Goal: Task Accomplishment & Management: Manage account settings

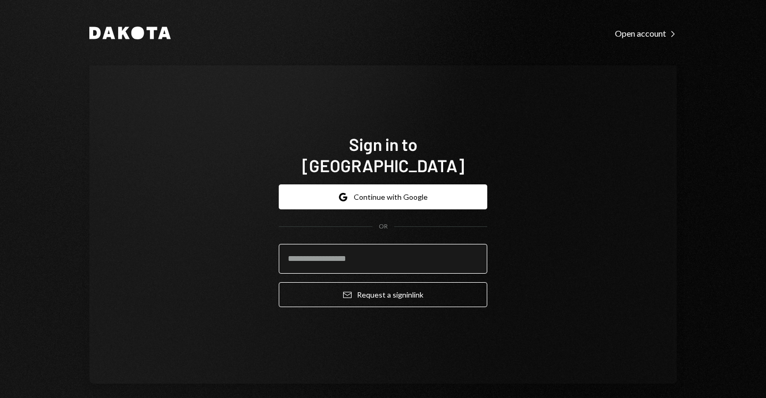
click at [333, 250] on input "email" at bounding box center [383, 259] width 208 height 30
type input "**********"
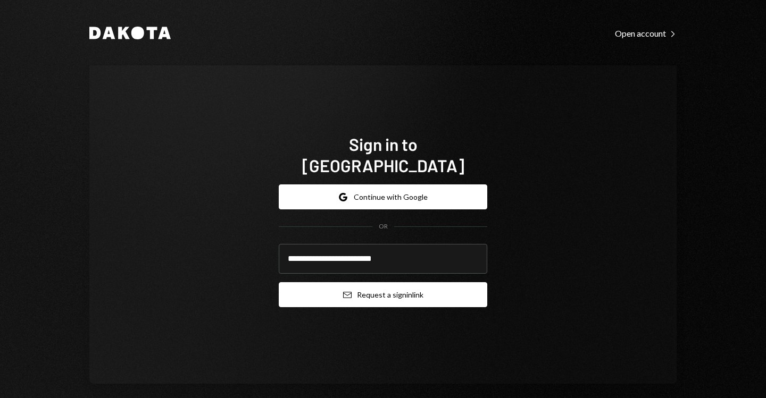
click at [347, 291] on icon "Email" at bounding box center [347, 295] width 9 height 9
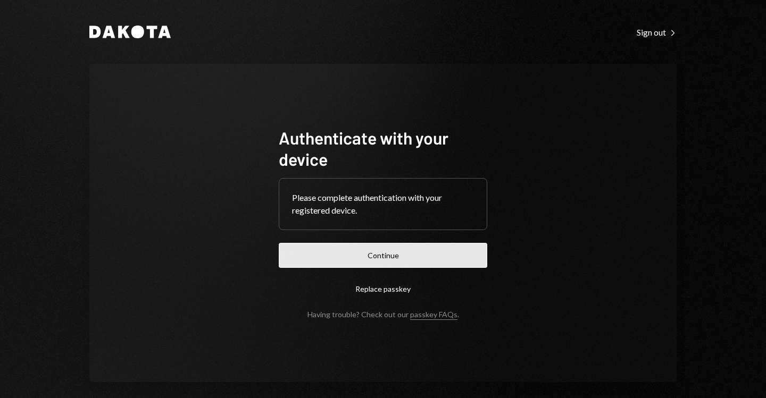
click at [376, 255] on button "Continue" at bounding box center [383, 255] width 208 height 25
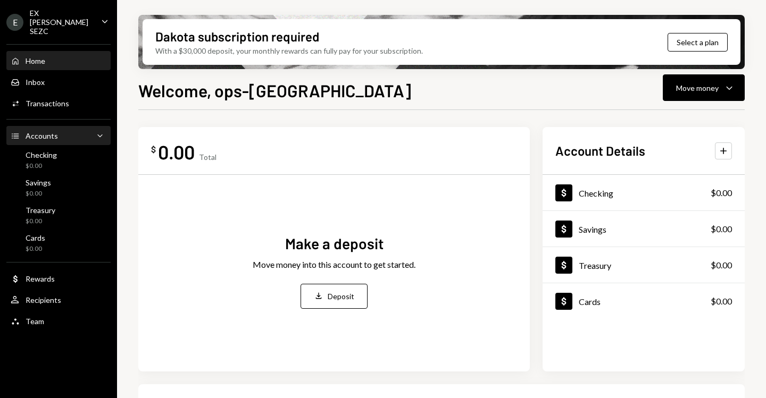
click at [60, 130] on div "Accounts Accounts Caret Down" at bounding box center [59, 136] width 96 height 12
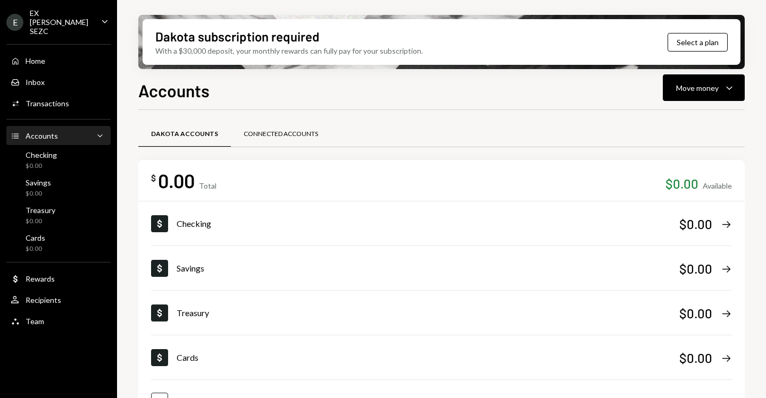
click at [275, 137] on div "Connected Accounts" at bounding box center [281, 134] width 74 height 9
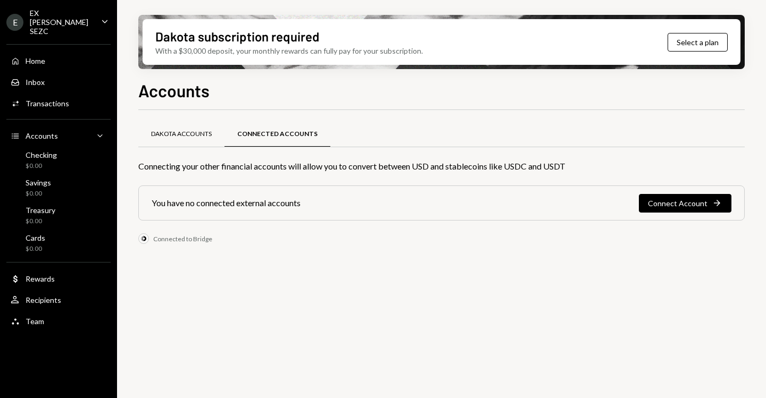
click at [198, 137] on div "Dakota Accounts" at bounding box center [181, 134] width 61 height 9
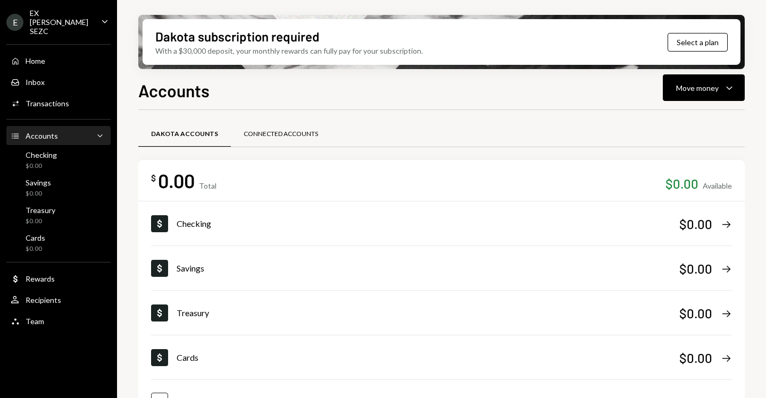
click at [246, 135] on div "Connected Accounts" at bounding box center [281, 134] width 74 height 9
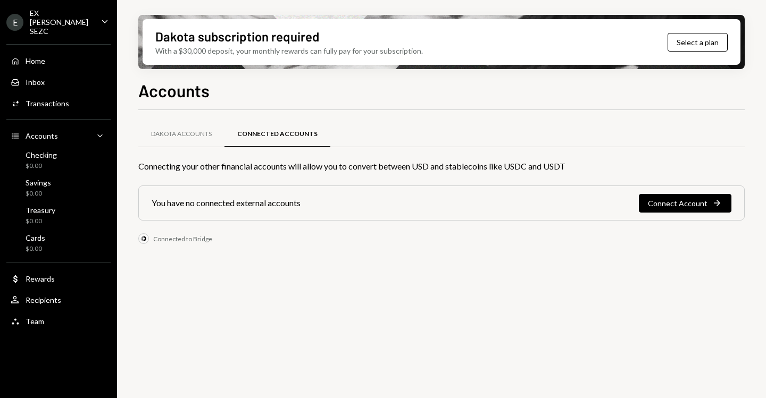
click at [229, 165] on div "Connecting your other financial accounts will allow you to convert between USD …" at bounding box center [441, 166] width 606 height 13
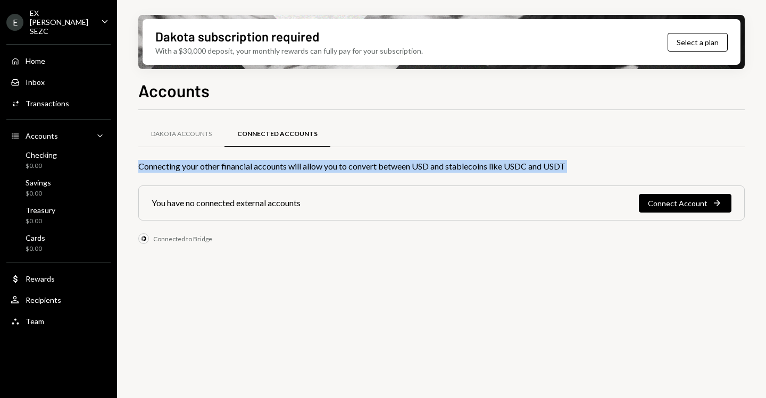
click at [229, 165] on div "Connecting your other financial accounts will allow you to convert between USD …" at bounding box center [441, 166] width 606 height 13
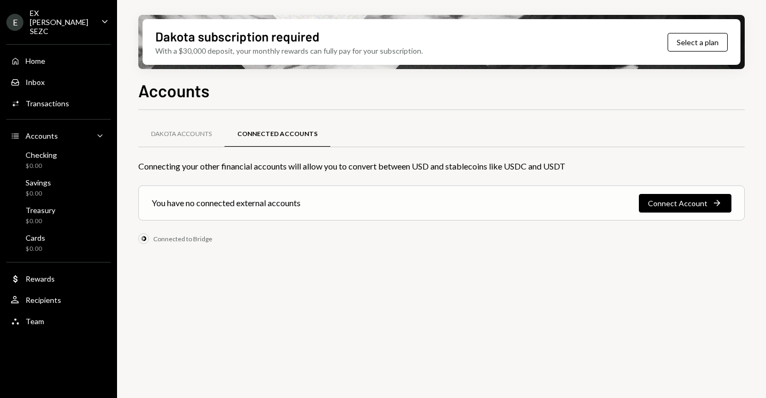
click at [199, 203] on div "You have no connected external accounts" at bounding box center [226, 203] width 149 height 13
click at [325, 160] on div "Connecting your other financial accounts will allow you to convert between USD …" at bounding box center [441, 166] width 606 height 13
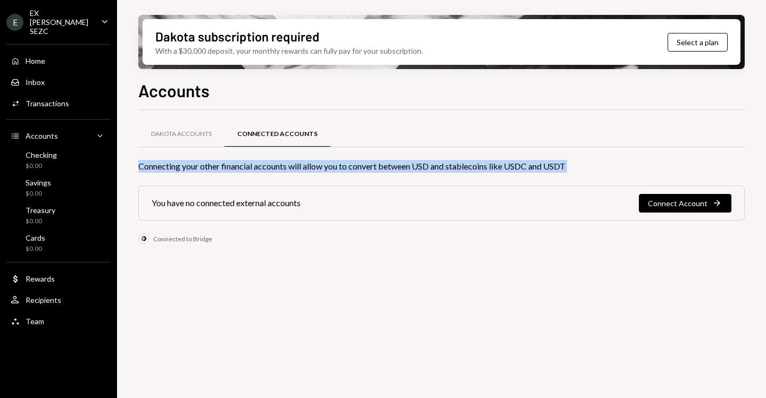
click at [325, 160] on div "Connecting your other financial accounts will allow you to convert between USD …" at bounding box center [441, 166] width 606 height 13
click at [285, 166] on div "Connecting your other financial accounts will allow you to convert between USD …" at bounding box center [441, 166] width 606 height 13
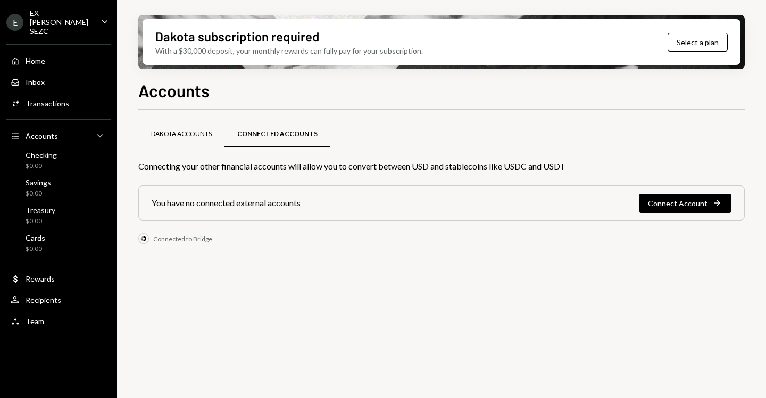
click at [181, 132] on div "Dakota Accounts" at bounding box center [181, 134] width 61 height 9
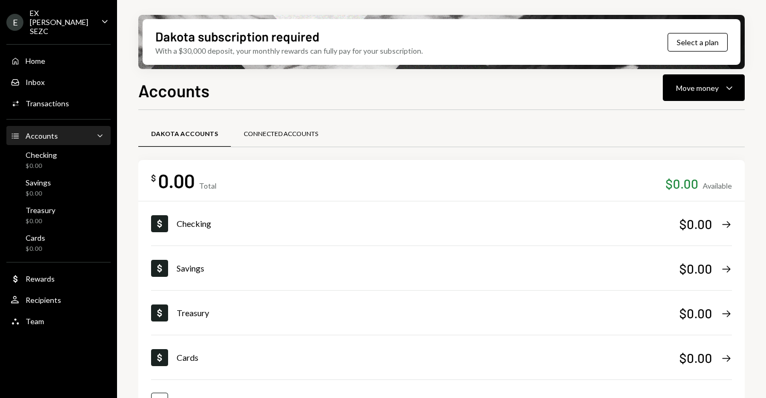
click at [255, 133] on div "Connected Accounts" at bounding box center [281, 134] width 74 height 9
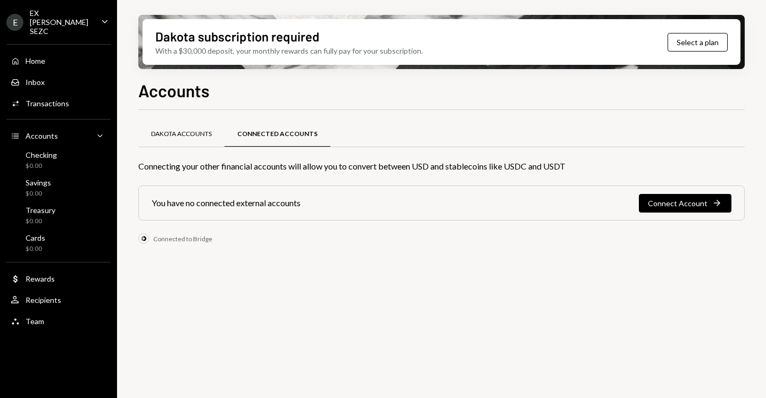
click at [201, 136] on div "Dakota Accounts" at bounding box center [181, 134] width 61 height 9
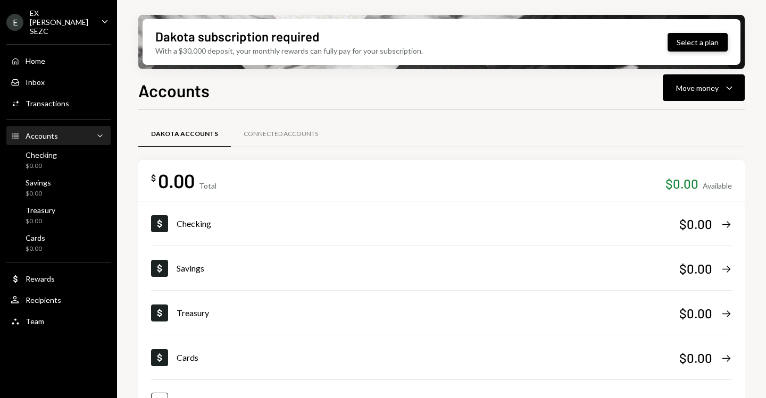
click at [690, 41] on button "Select a plan" at bounding box center [697, 42] width 60 height 19
click at [106, 126] on link "Accounts Accounts Caret Down" at bounding box center [58, 135] width 104 height 19
click at [39, 61] on div "Home Home Inbox Inbox Activities Transactions Accounts Accounts Caret Down Chec…" at bounding box center [58, 185] width 117 height 295
click at [31, 56] on div "Home" at bounding box center [36, 60] width 20 height 9
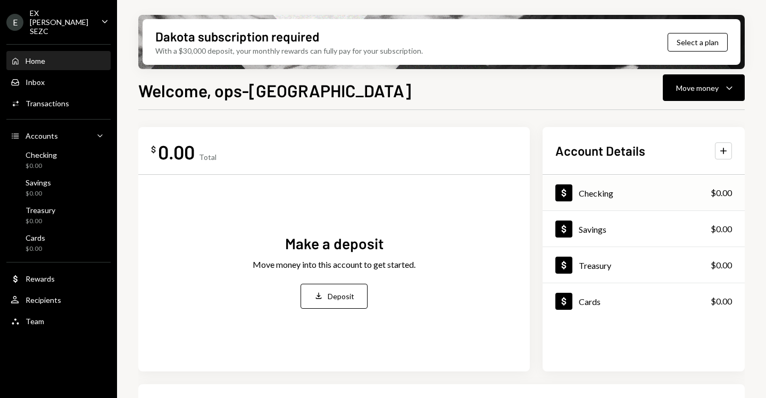
click at [593, 196] on div "Checking" at bounding box center [596, 193] width 35 height 10
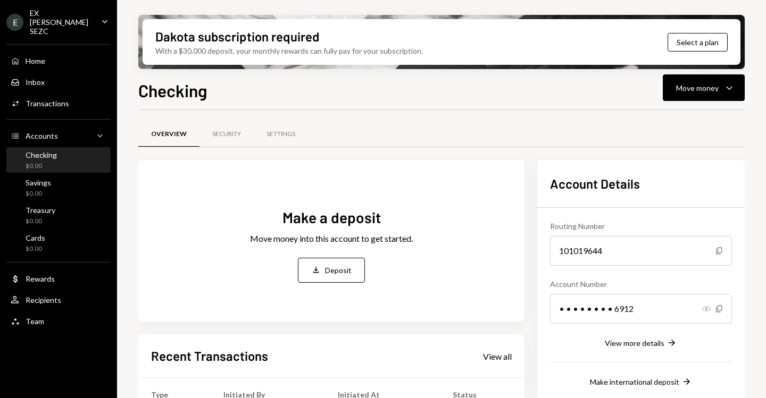
click at [706, 309] on icon "button" at bounding box center [706, 308] width 9 height 5
click at [597, 307] on div "213302446912" at bounding box center [641, 309] width 182 height 30
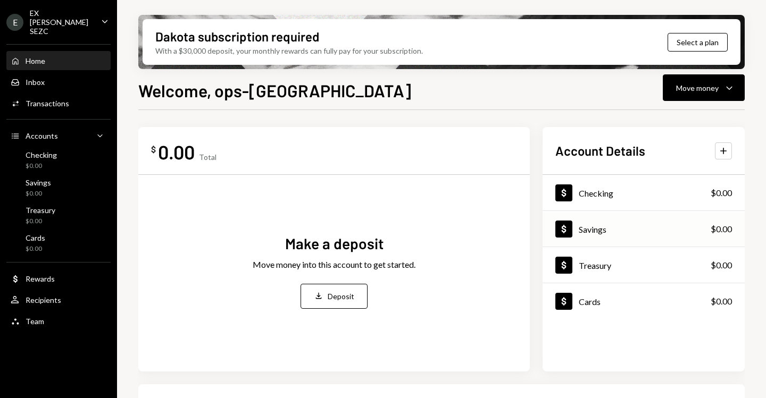
click at [616, 235] on div "Dollar Savings $0.00" at bounding box center [643, 229] width 202 height 35
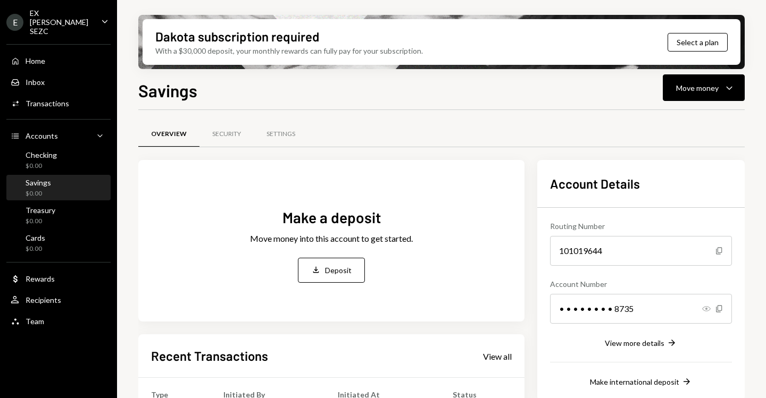
click at [704, 307] on icon "button" at bounding box center [706, 308] width 9 height 5
click at [632, 345] on div "View more details" at bounding box center [635, 343] width 60 height 9
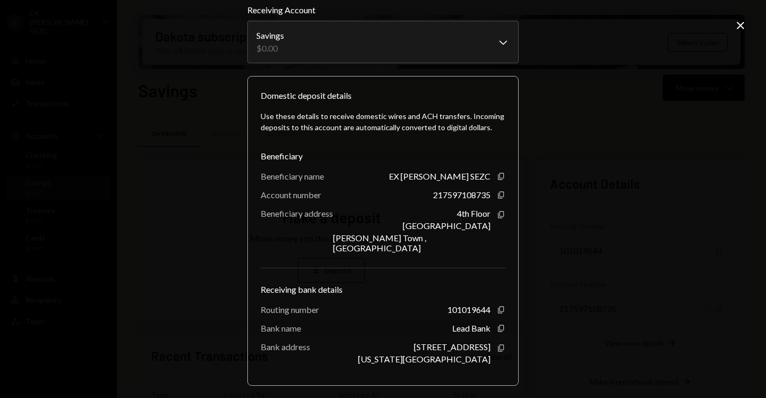
scroll to position [21, 0]
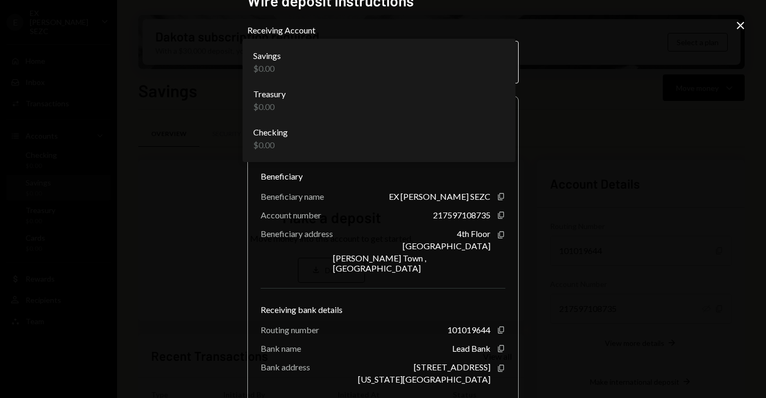
click at [501, 64] on body "**********" at bounding box center [383, 199] width 766 height 398
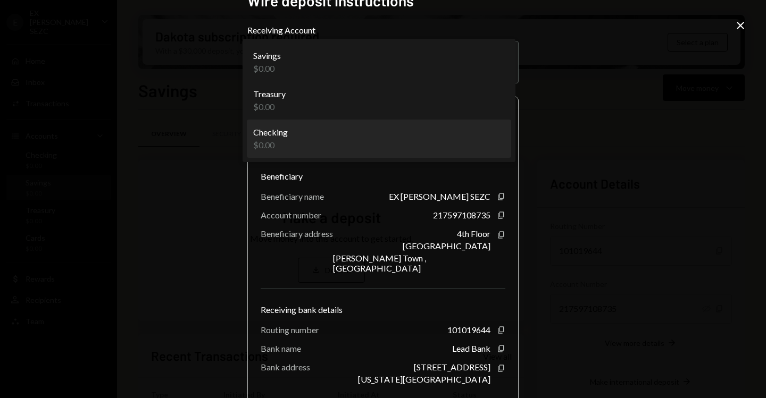
select select "**********"
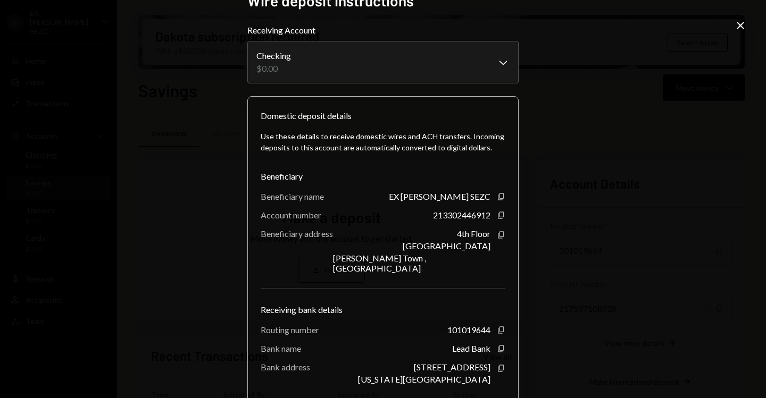
click at [434, 212] on div "213302446912" at bounding box center [461, 215] width 57 height 10
click at [243, 192] on div "**********" at bounding box center [382, 178] width 297 height 398
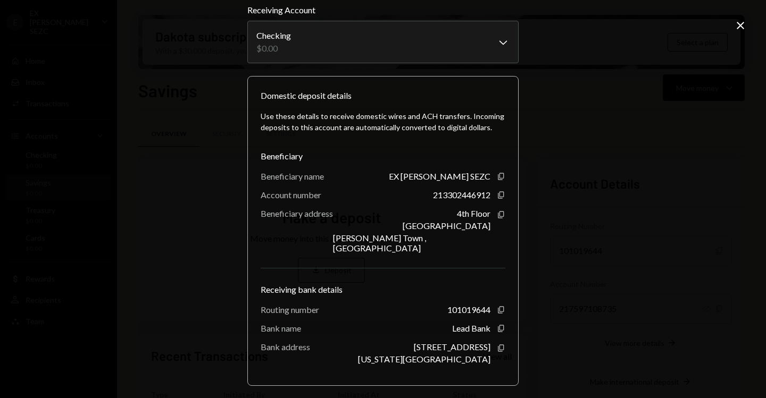
scroll to position [45, 0]
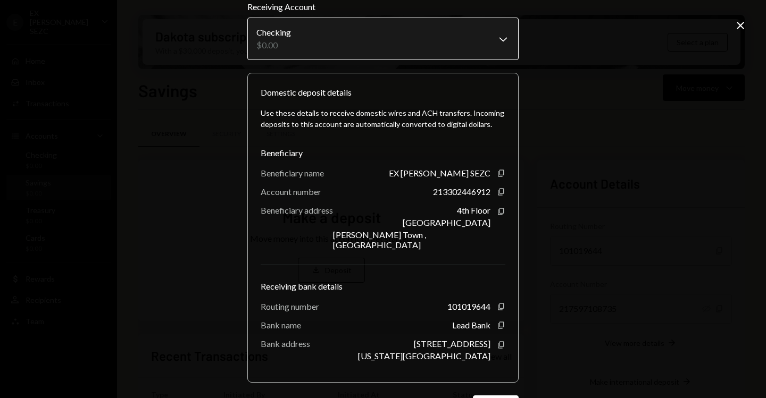
click at [295, 51] on body "**********" at bounding box center [383, 199] width 766 height 398
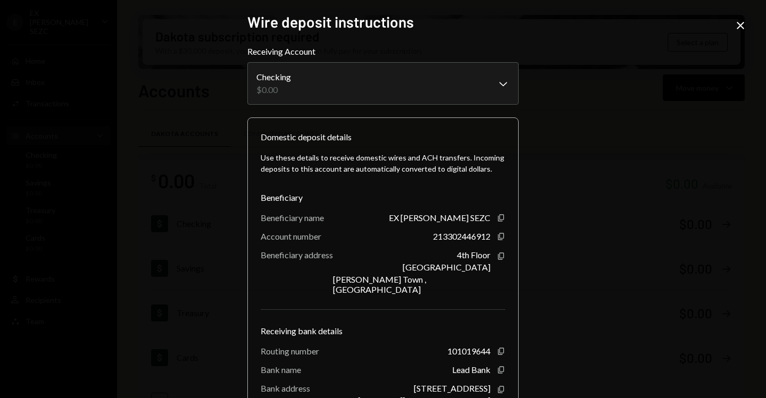
scroll to position [76, 0]
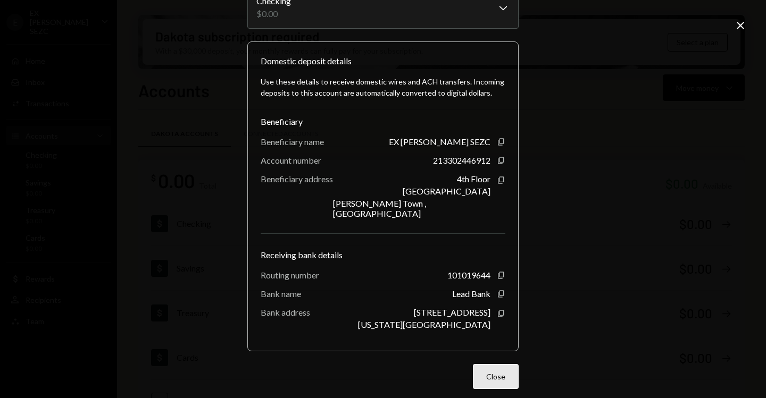
click at [494, 364] on button "Close" at bounding box center [496, 376] width 46 height 25
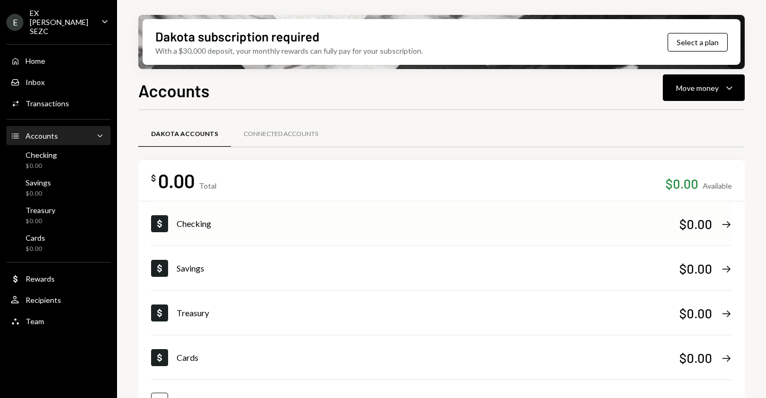
click at [186, 219] on div "Checking" at bounding box center [428, 223] width 502 height 13
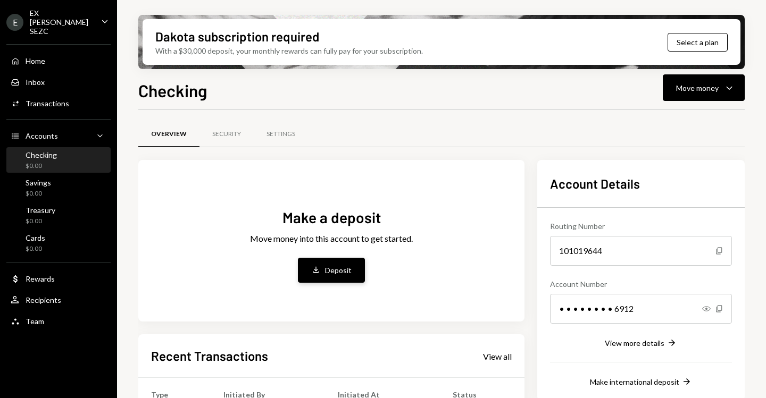
click at [347, 273] on div "Deposit" at bounding box center [338, 270] width 27 height 11
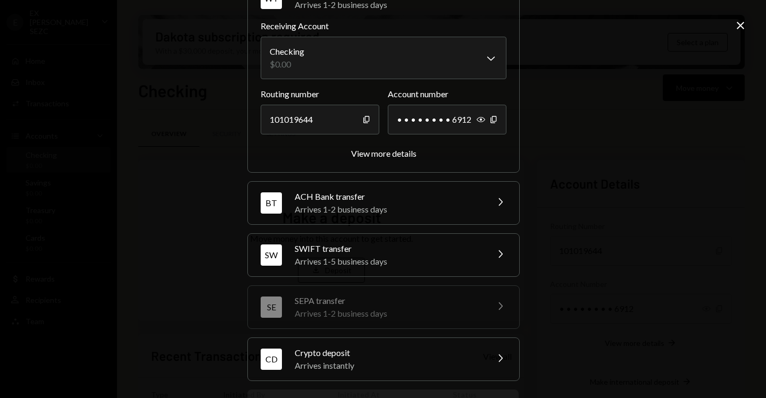
scroll to position [97, 0]
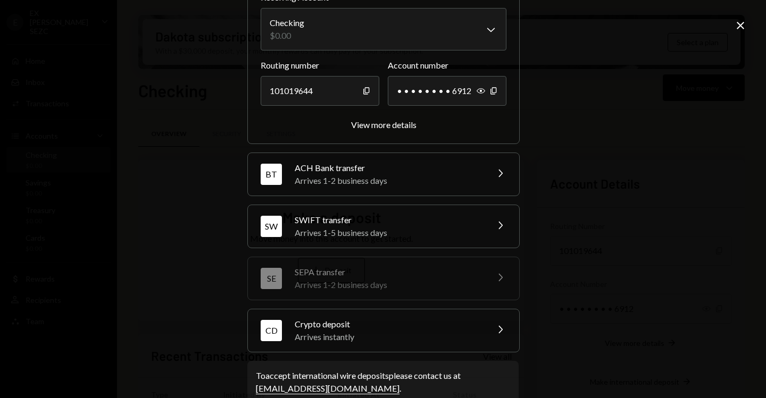
click at [339, 330] on div "Crypto deposit" at bounding box center [388, 324] width 186 height 13
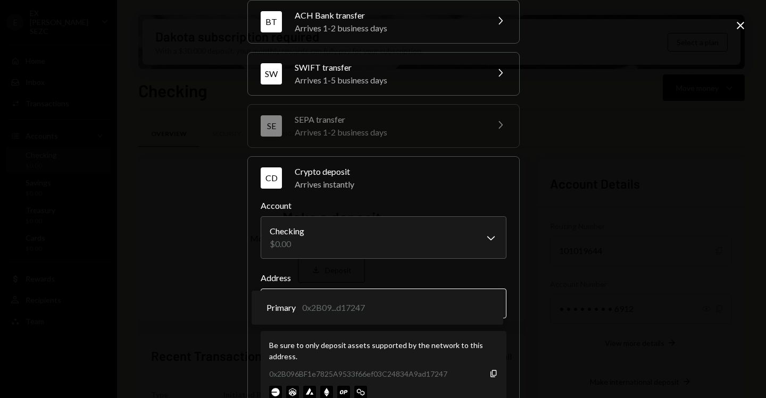
click at [346, 298] on body "E EX Cayman SEZC Caret Down Home Home Inbox Inbox Activities Transactions Accou…" at bounding box center [383, 199] width 766 height 398
click at [501, 309] on body "E EX Cayman SEZC Caret Down Home Home Inbox Inbox Activities Transactions Accou…" at bounding box center [383, 199] width 766 height 398
click at [350, 369] on div "0x2B096BF1e7825A9533f66ef03C24834A9ad17247" at bounding box center [358, 373] width 178 height 11
copy div "0x2B096BF1e7825A9533f66ef03C24834A9ad17247"
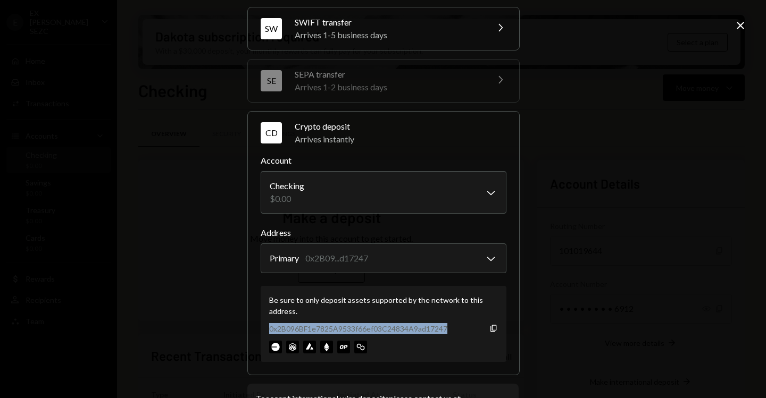
scroll to position [145, 0]
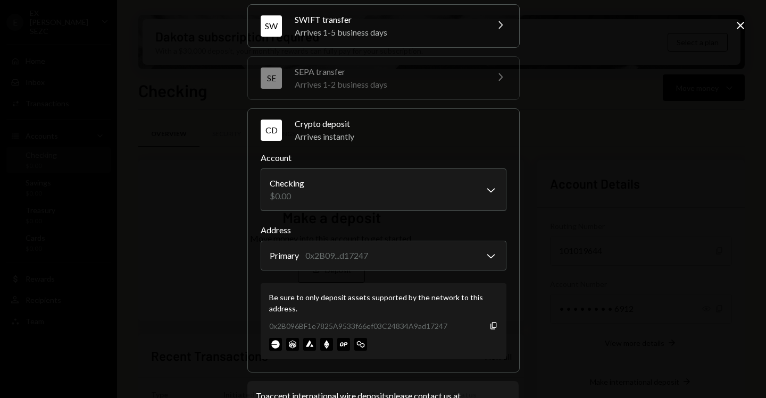
click at [304, 297] on div "Be sure to only deposit assets supported by the network to this address." at bounding box center [383, 303] width 229 height 22
click at [412, 323] on div "0x2B096BF1e7825A9533f66ef03C24834A9ad17247" at bounding box center [358, 326] width 178 height 11
click at [495, 330] on div "Be sure to only deposit assets supported by the network to this address. 0x2B09…" at bounding box center [384, 321] width 246 height 76
click at [492, 327] on icon "button" at bounding box center [493, 325] width 6 height 7
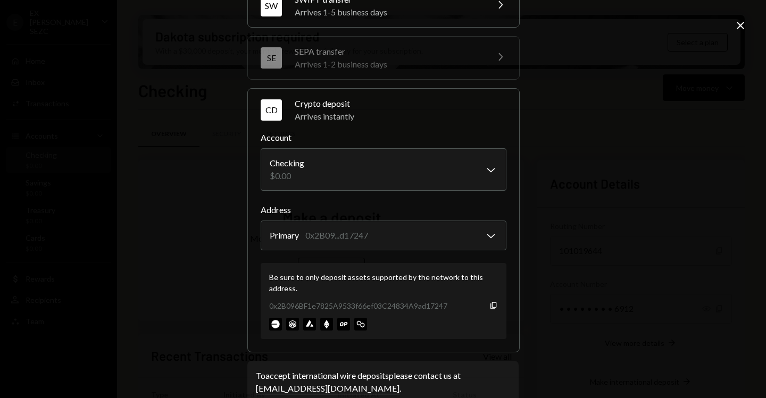
scroll to position [187, 0]
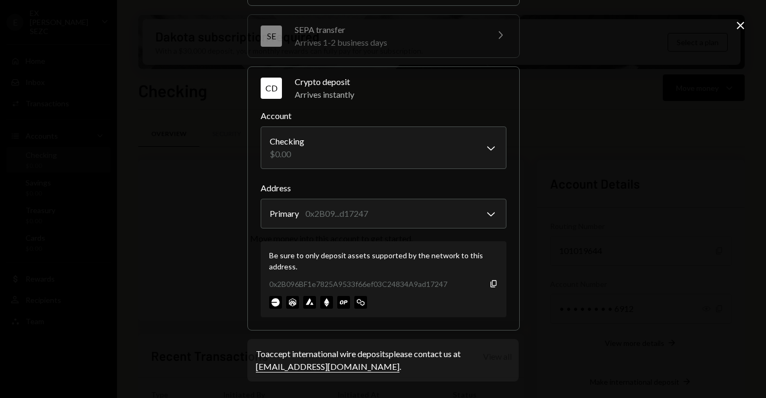
click at [167, 163] on div "**********" at bounding box center [383, 199] width 766 height 398
click at [681, 87] on div "**********" at bounding box center [383, 199] width 766 height 398
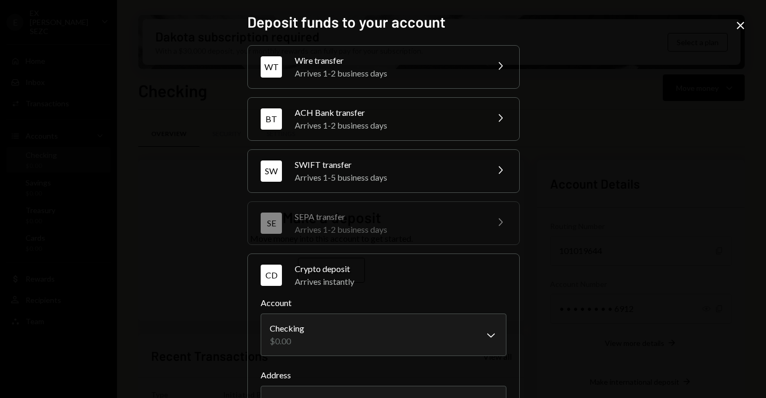
scroll to position [187, 0]
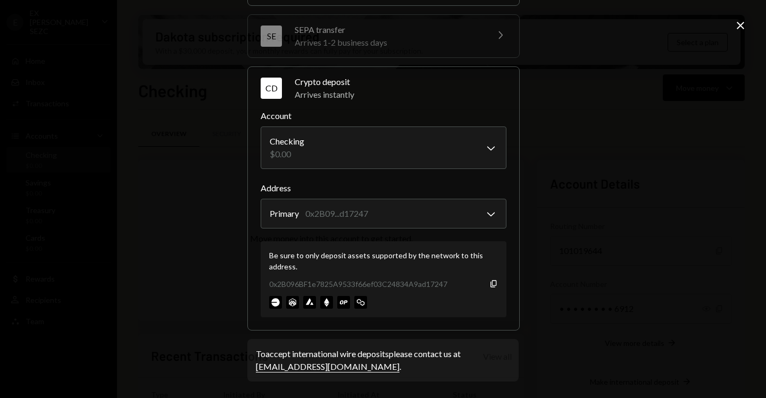
click at [174, 178] on div "**********" at bounding box center [383, 199] width 766 height 398
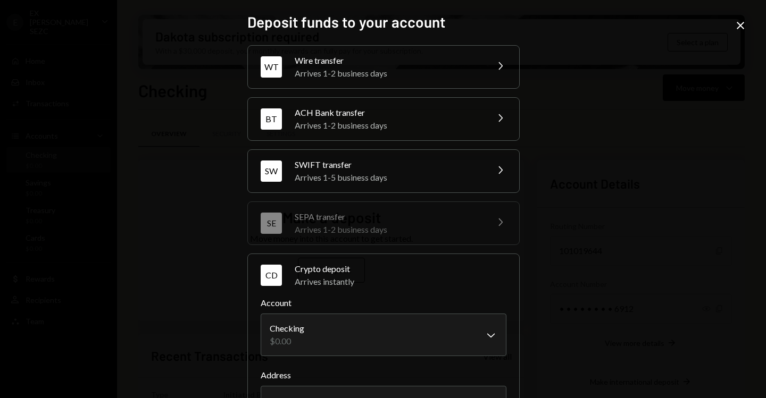
click at [740, 24] on icon "Close" at bounding box center [740, 25] width 13 height 13
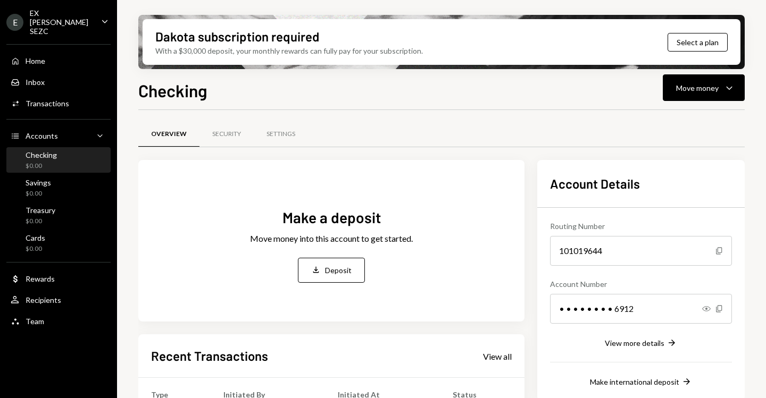
click at [42, 150] on div "Checking" at bounding box center [41, 154] width 31 height 9
click at [70, 155] on div "Checking $0.00" at bounding box center [59, 160] width 96 height 20
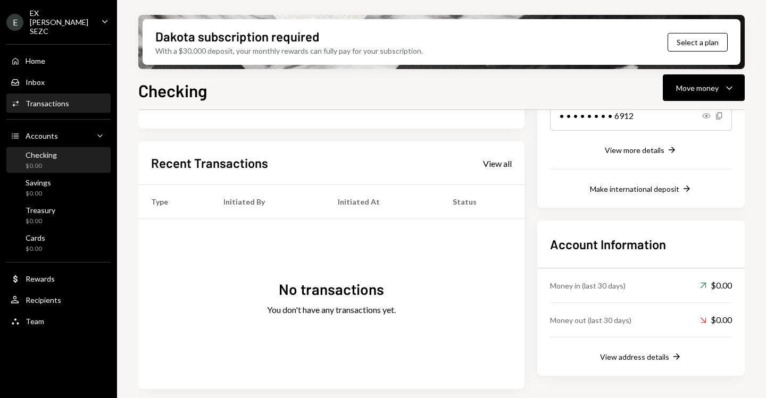
click at [61, 99] on div "Transactions" at bounding box center [48, 103] width 44 height 9
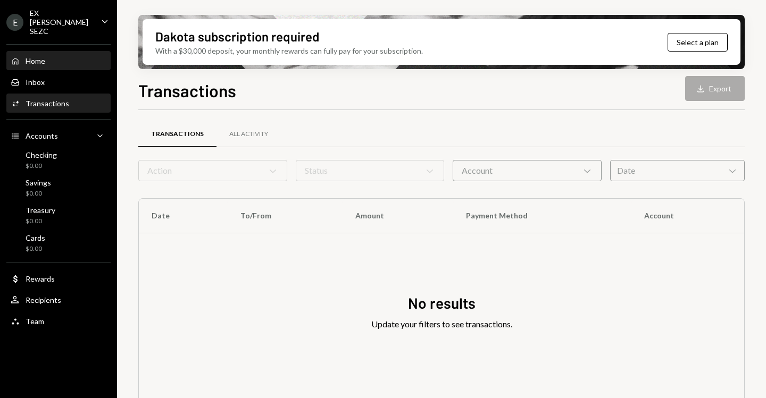
click at [54, 56] on div "Home Home" at bounding box center [59, 61] width 96 height 10
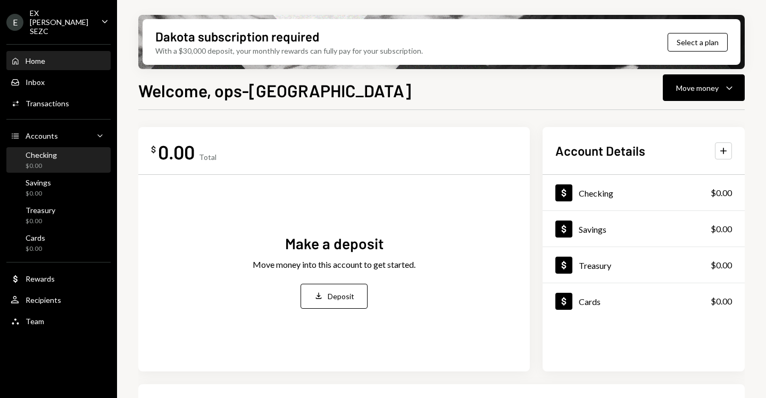
click at [40, 150] on div "Checking" at bounding box center [41, 154] width 31 height 9
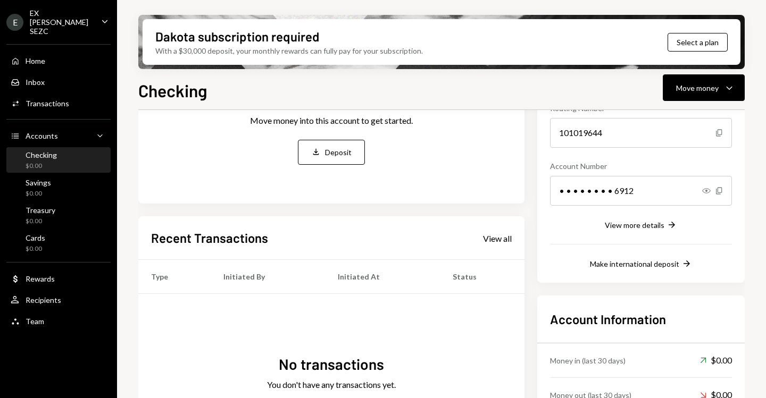
scroll to position [193, 0]
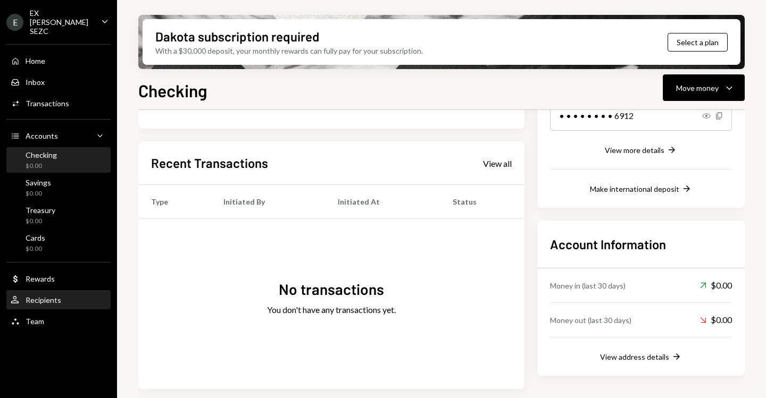
click at [34, 290] on link "User Recipients" at bounding box center [58, 299] width 104 height 19
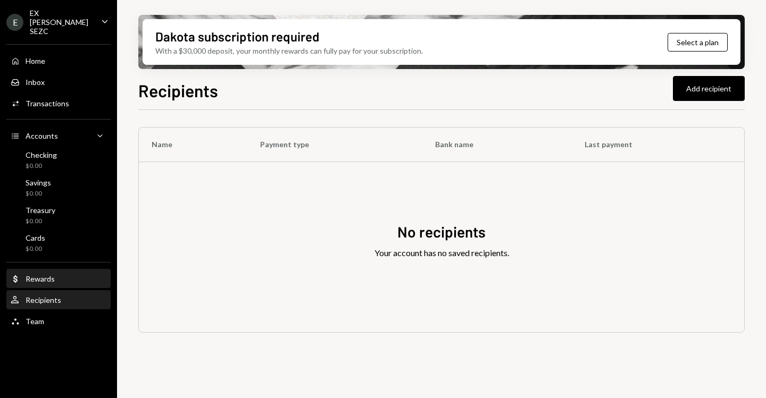
click at [38, 274] on div "Rewards" at bounding box center [40, 278] width 29 height 9
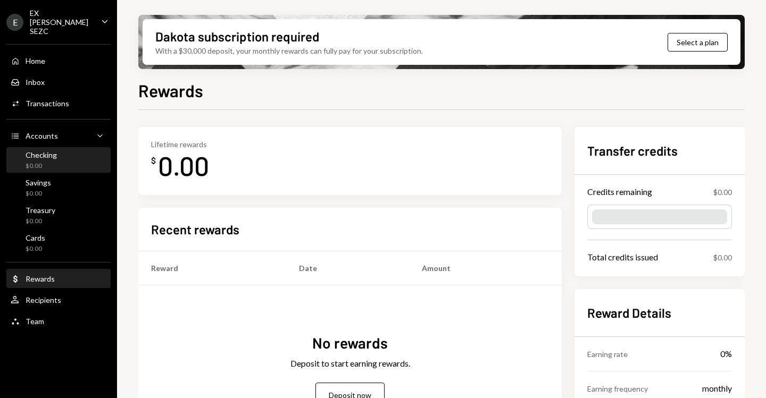
click at [55, 150] on div "Checking" at bounding box center [41, 154] width 31 height 9
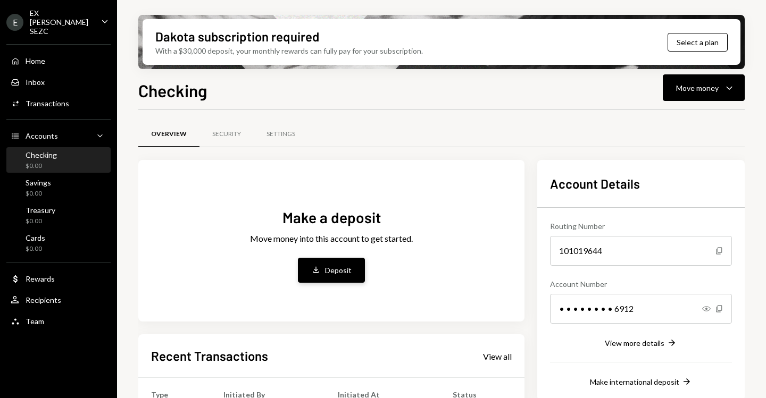
click at [307, 266] on button "Deposit Deposit" at bounding box center [331, 270] width 67 height 25
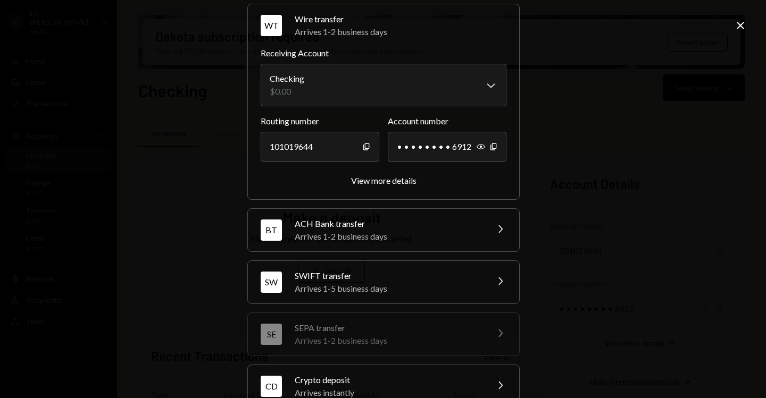
scroll to position [120, 0]
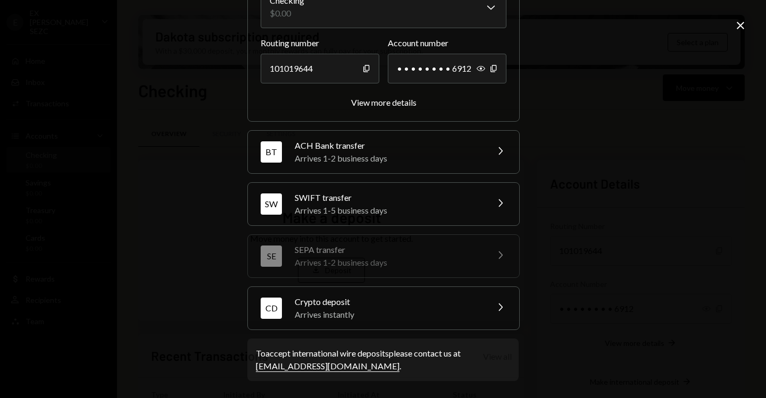
click at [331, 304] on div "Crypto deposit" at bounding box center [388, 302] width 186 height 13
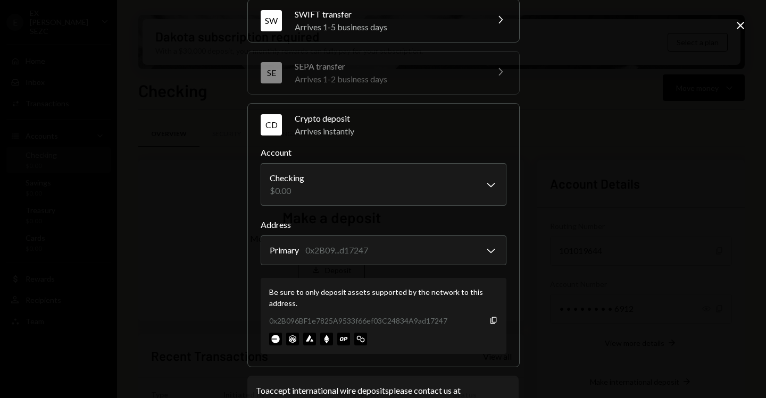
scroll to position [152, 0]
click at [326, 300] on div "Be sure to only deposit assets supported by the network to this address." at bounding box center [383, 296] width 229 height 22
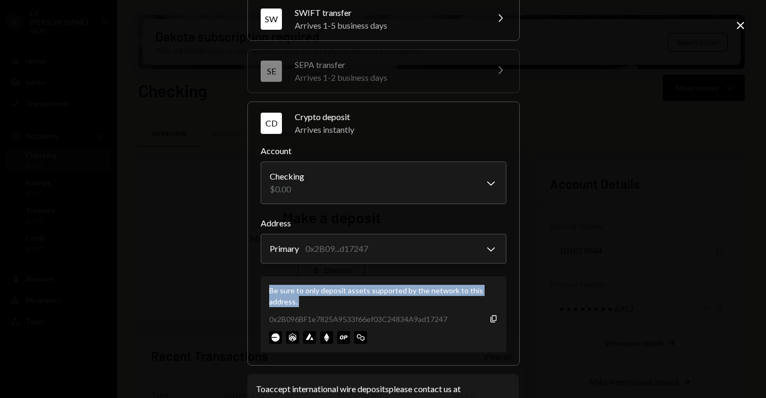
click at [326, 300] on div "Be sure to only deposit assets supported by the network to this address." at bounding box center [383, 296] width 229 height 22
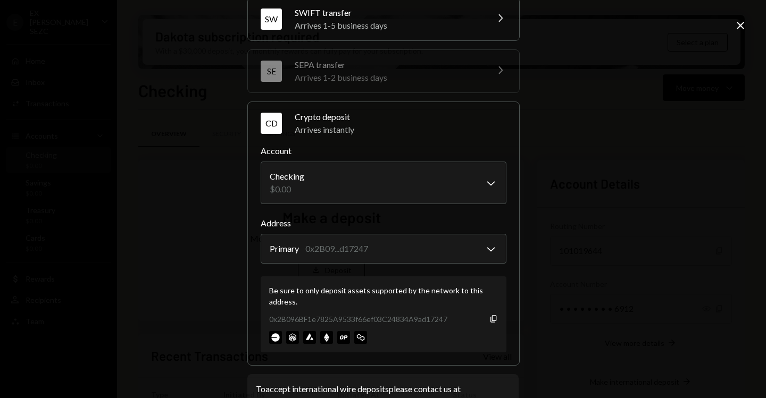
click at [327, 297] on div "Be sure to only deposit assets supported by the network to this address." at bounding box center [383, 296] width 229 height 22
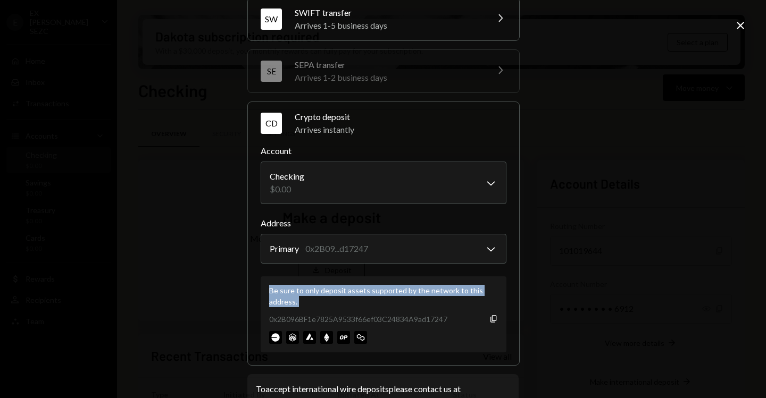
click at [327, 297] on div "Be sure to only deposit assets supported by the network to this address." at bounding box center [383, 296] width 229 height 22
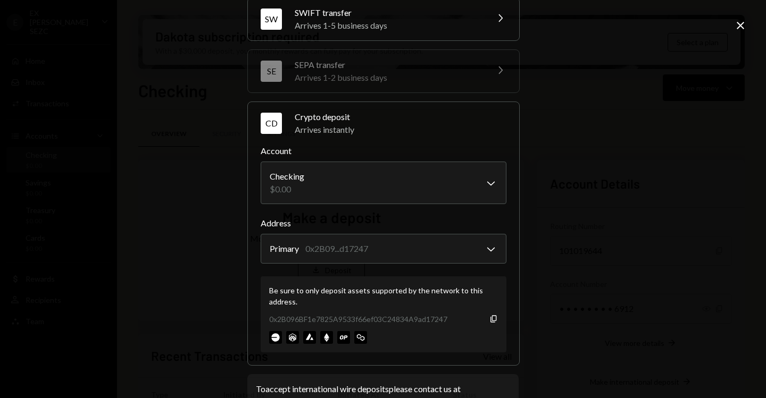
click at [733, 23] on div "**********" at bounding box center [383, 199] width 766 height 398
click at [740, 31] on icon "Close" at bounding box center [740, 25] width 13 height 13
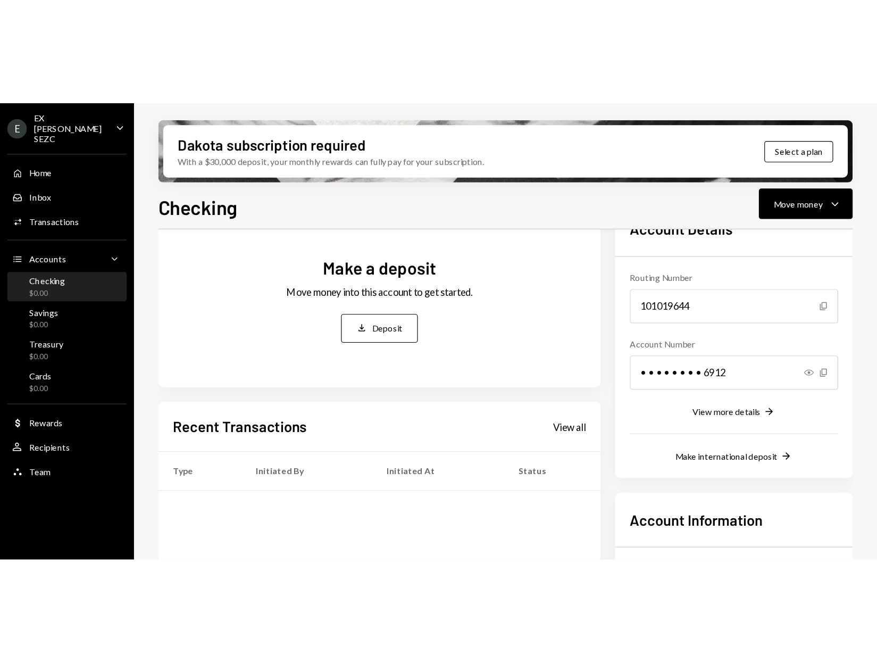
scroll to position [193, 0]
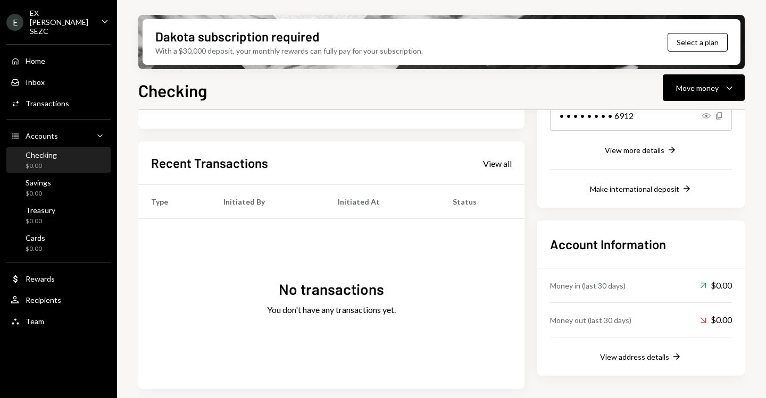
click at [54, 19] on div "EX [PERSON_NAME] SEZC" at bounding box center [61, 22] width 63 height 27
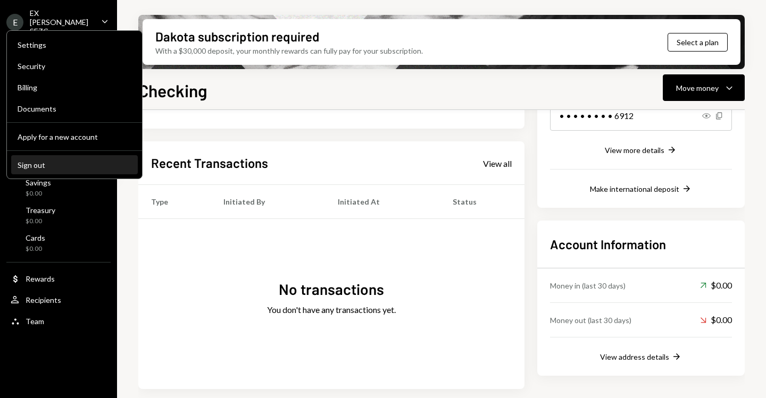
click at [38, 166] on div "Sign out" at bounding box center [75, 165] width 114 height 9
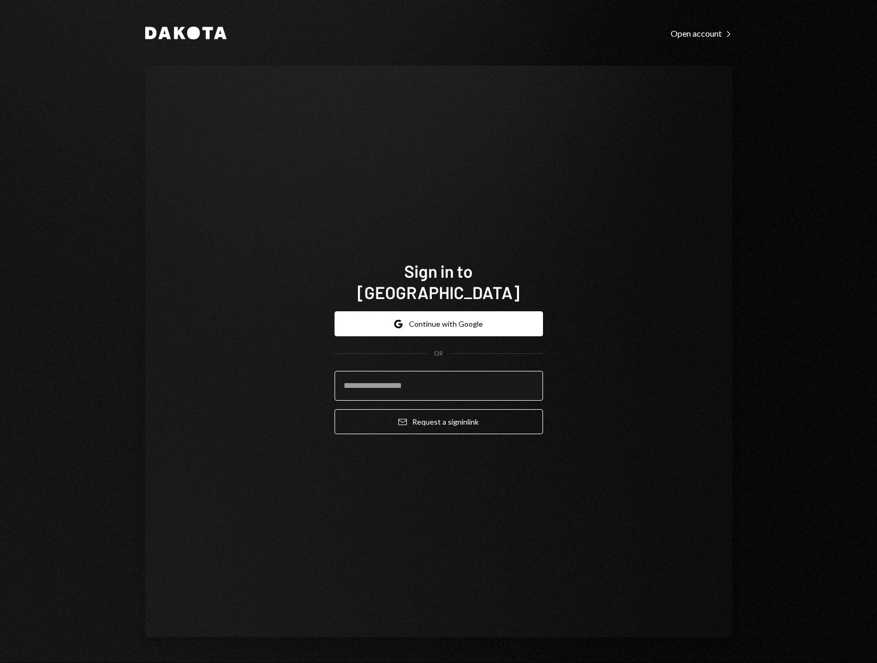
click at [435, 384] on input "email" at bounding box center [438, 386] width 208 height 30
click at [376, 398] on button "Email Request a sign in link" at bounding box center [438, 421] width 208 height 25
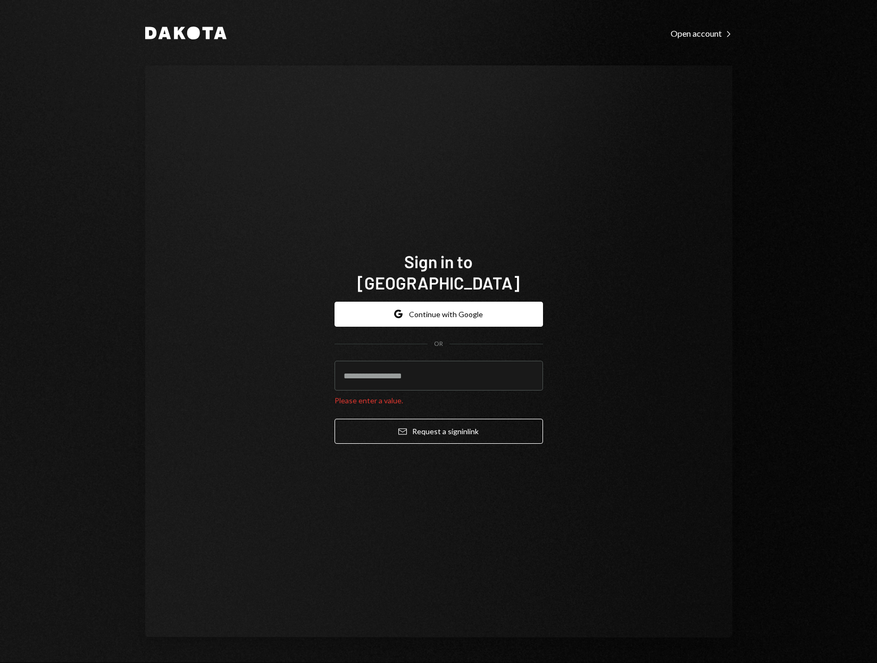
drag, startPoint x: 424, startPoint y: 372, endPoint x: 426, endPoint y: 380, distance: 8.8
click at [424, 372] on input "email" at bounding box center [438, 376] width 208 height 30
type input "**********"
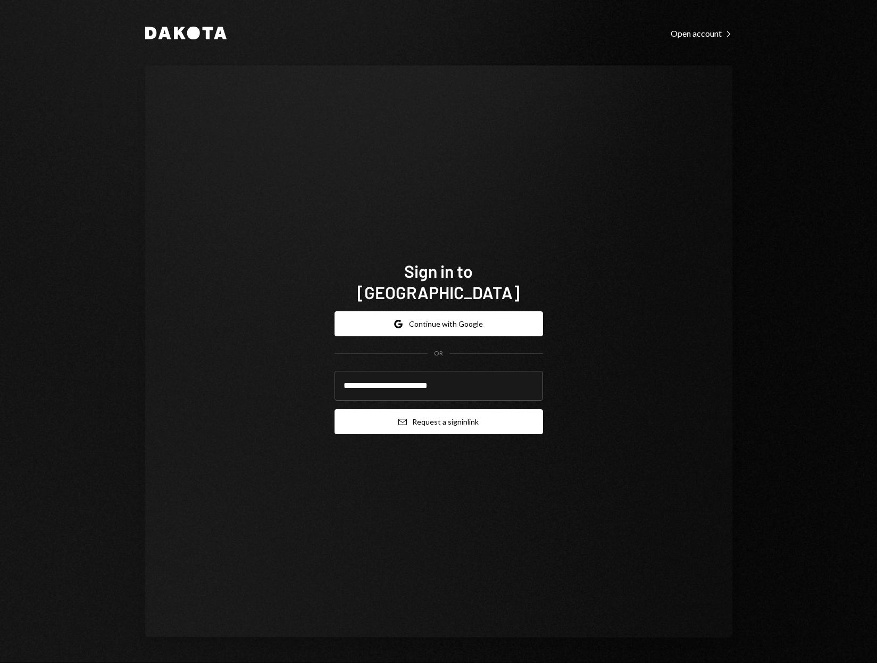
drag, startPoint x: 405, startPoint y: 416, endPoint x: 412, endPoint y: 413, distance: 7.6
click at [408, 398] on button "Email Request a sign in link" at bounding box center [438, 421] width 208 height 25
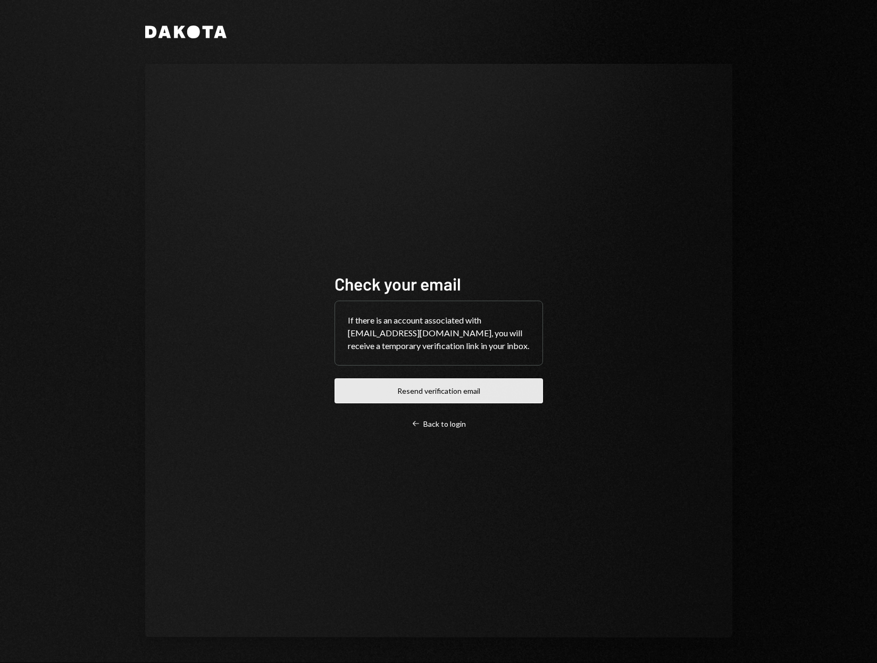
click at [464, 389] on button "Resend verification email" at bounding box center [438, 390] width 208 height 25
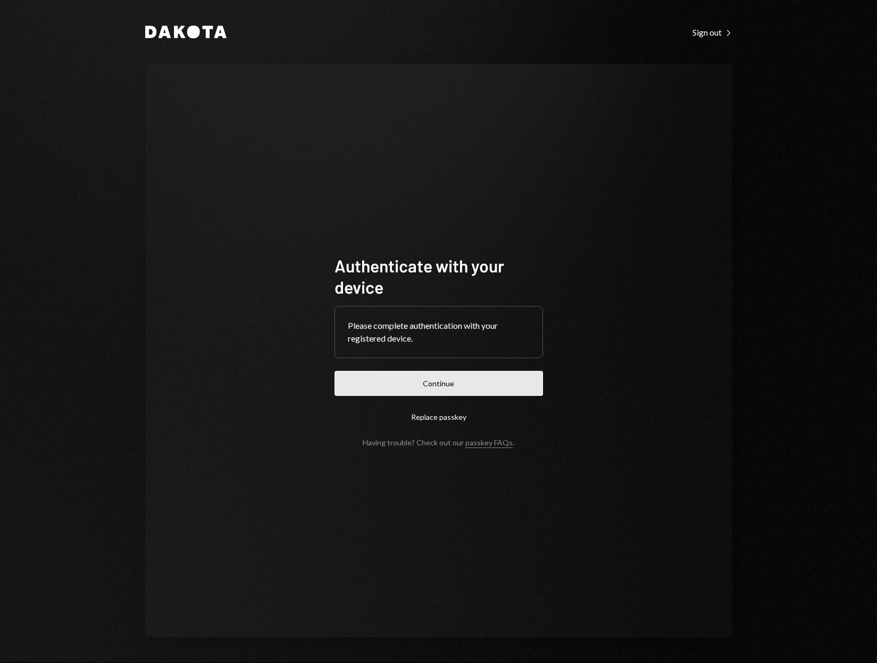
click at [450, 382] on button "Continue" at bounding box center [438, 383] width 208 height 25
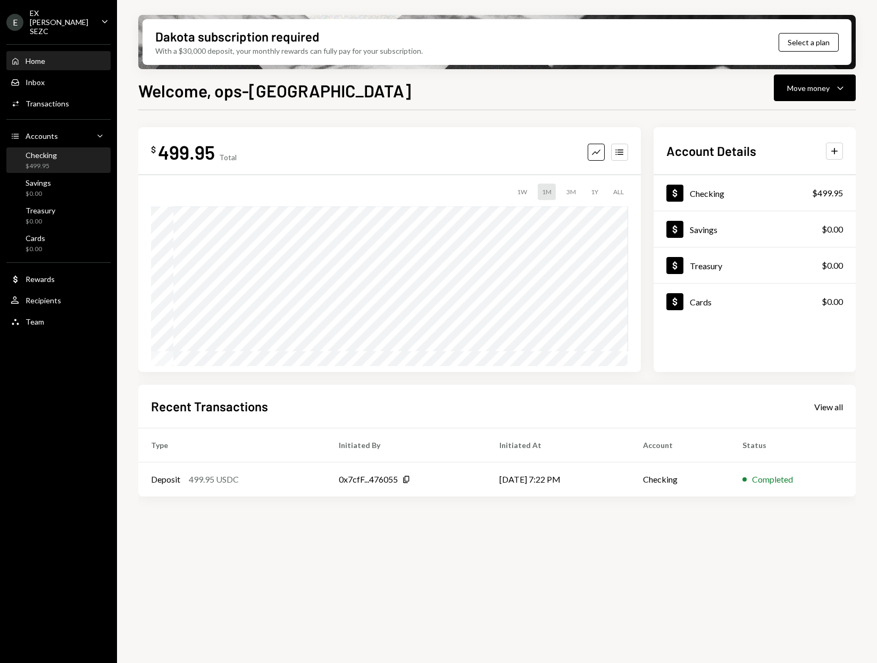
click at [65, 152] on div "Checking $499.95" at bounding box center [59, 160] width 96 height 20
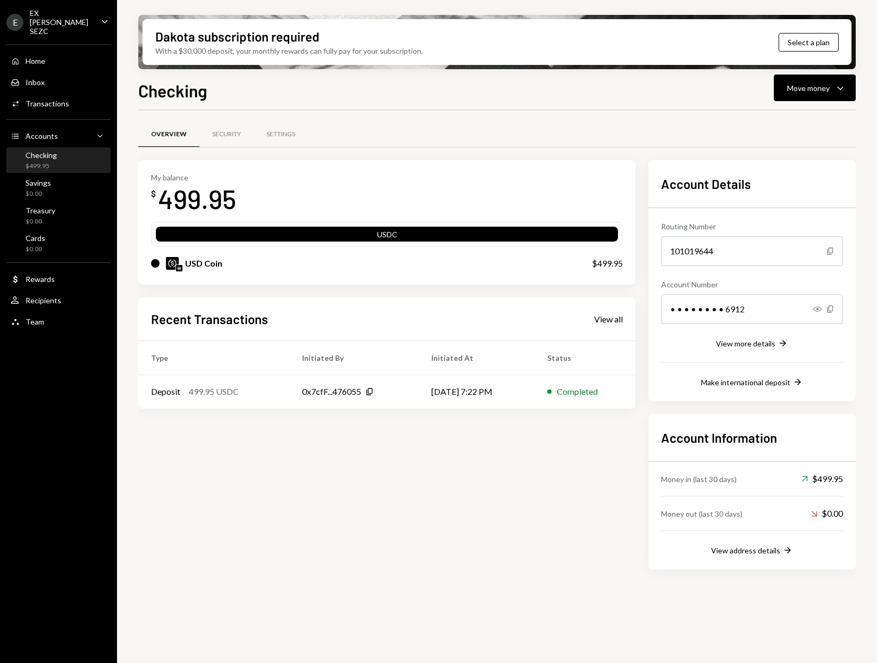
click at [200, 264] on div "USD Coin" at bounding box center [203, 263] width 37 height 13
click at [201, 264] on div "USD Coin" at bounding box center [203, 263] width 37 height 13
click at [209, 264] on div "USD Coin" at bounding box center [203, 263] width 37 height 13
click at [288, 236] on div "USDC" at bounding box center [387, 236] width 462 height 15
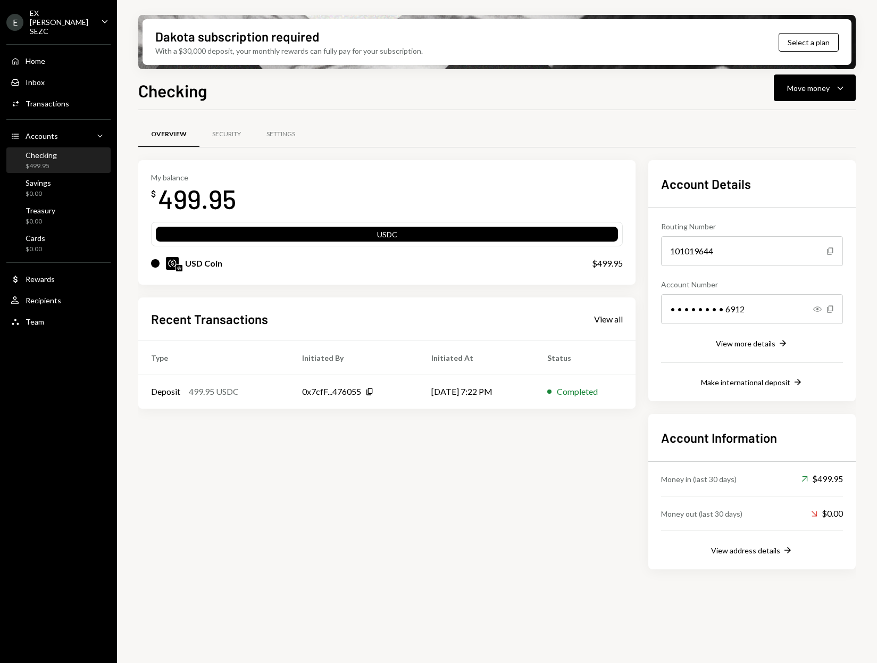
click at [212, 257] on div "USD Coin" at bounding box center [203, 263] width 37 height 13
click at [316, 229] on div "USDC" at bounding box center [387, 236] width 462 height 15
click at [254, 290] on div "My balance $ 499.95 USDC USD Coin $499.95 Recent Transactions View all Type Ini…" at bounding box center [386, 364] width 497 height 409
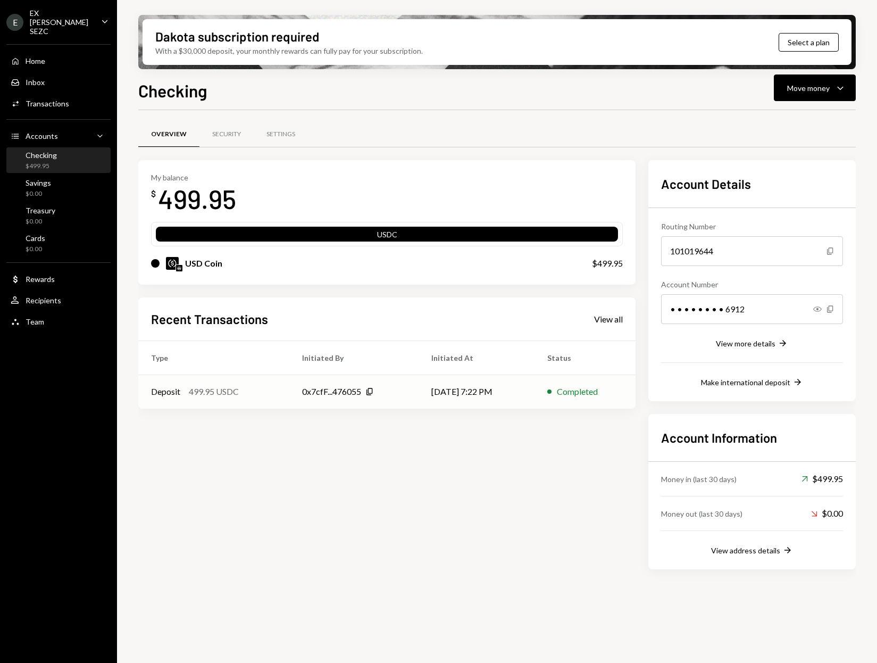
click at [589, 383] on td "Completed" at bounding box center [584, 391] width 101 height 34
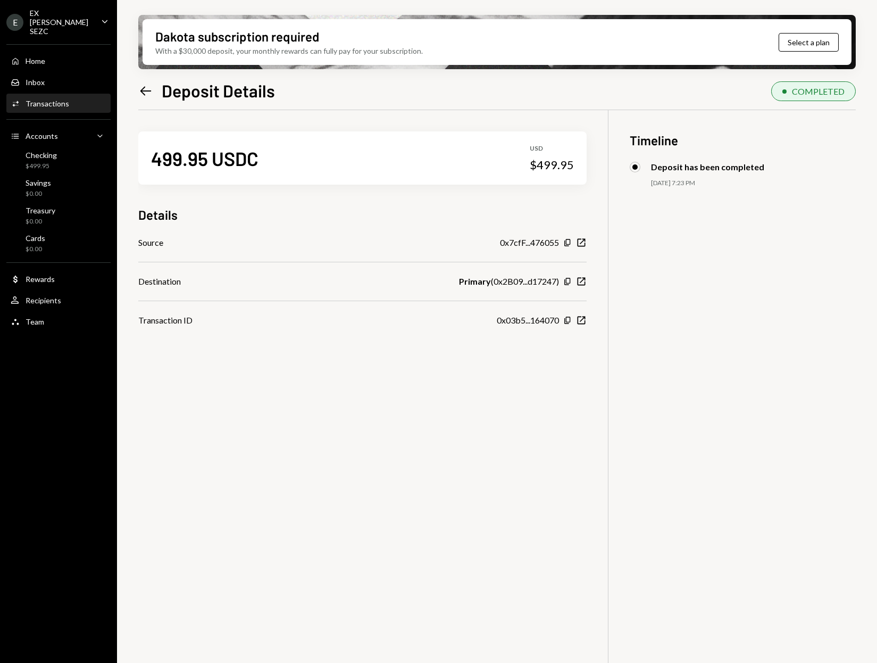
click at [224, 158] on div "499.95 USDC" at bounding box center [204, 158] width 107 height 24
click at [240, 156] on div "499.95 USDC" at bounding box center [204, 158] width 107 height 24
click at [147, 94] on icon "Left Arrow" at bounding box center [145, 90] width 15 height 15
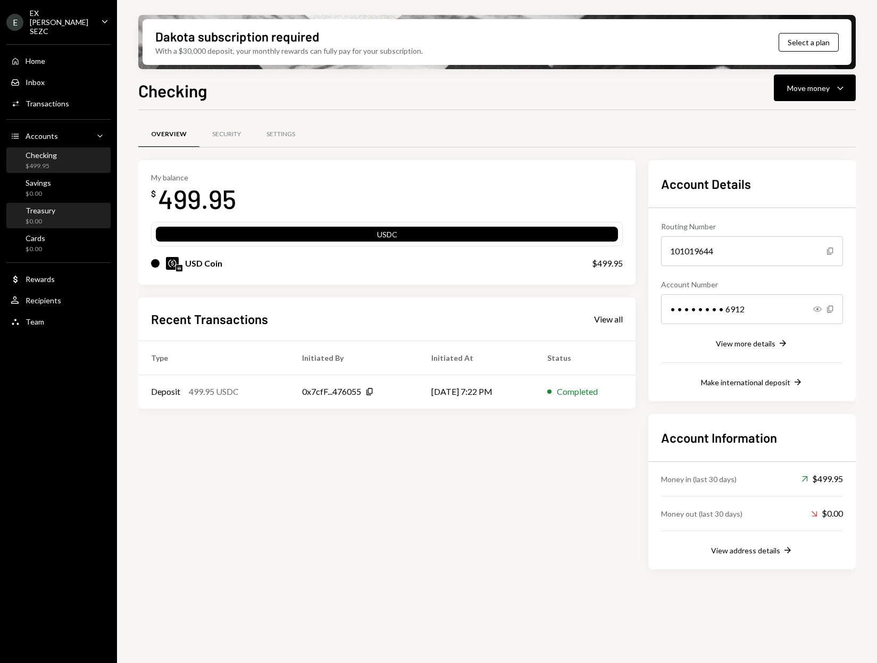
click at [46, 206] on div "Treasury" at bounding box center [41, 210] width 30 height 9
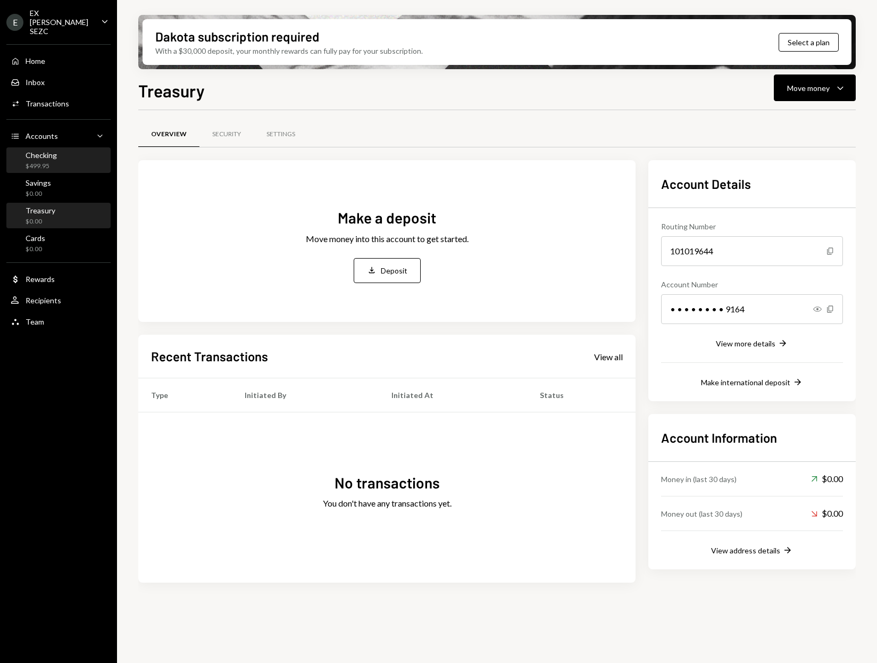
click at [69, 150] on div "Checking $499.95" at bounding box center [59, 160] width 96 height 20
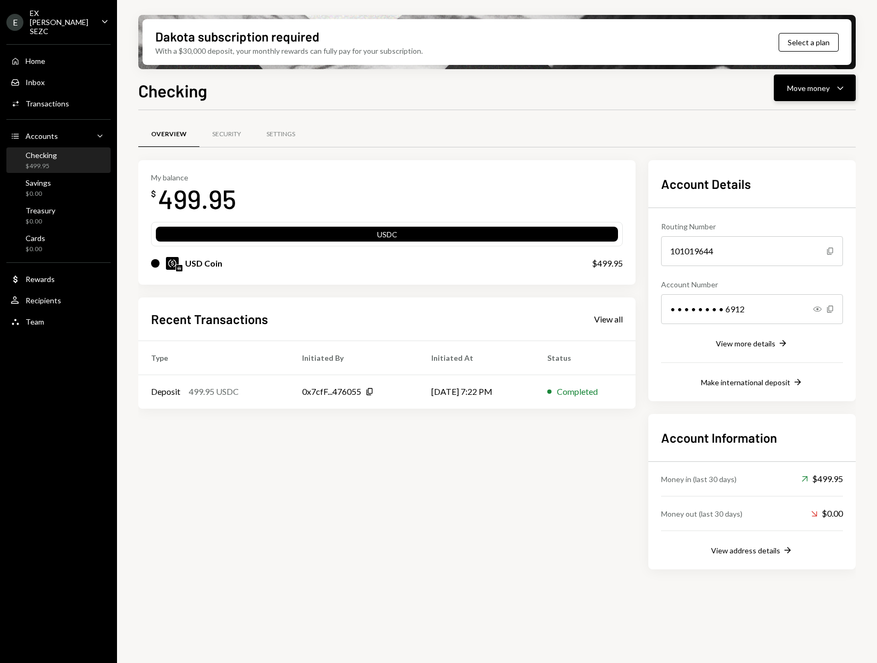
click at [848, 87] on button "Move money Caret Down" at bounding box center [815, 87] width 82 height 27
click at [775, 165] on div "Deposit" at bounding box center [806, 167] width 78 height 11
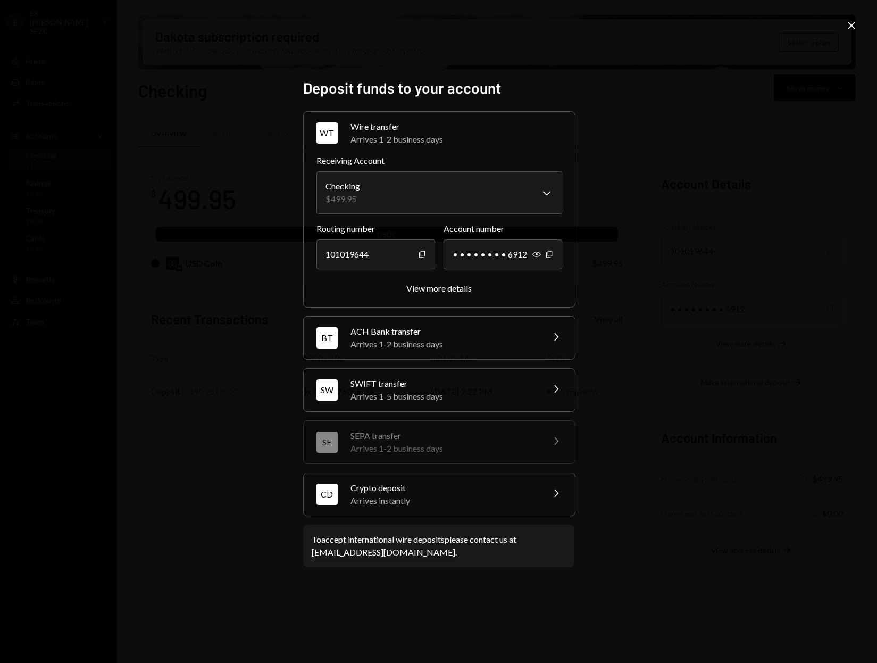
click at [852, 32] on div "Close" at bounding box center [851, 26] width 13 height 14
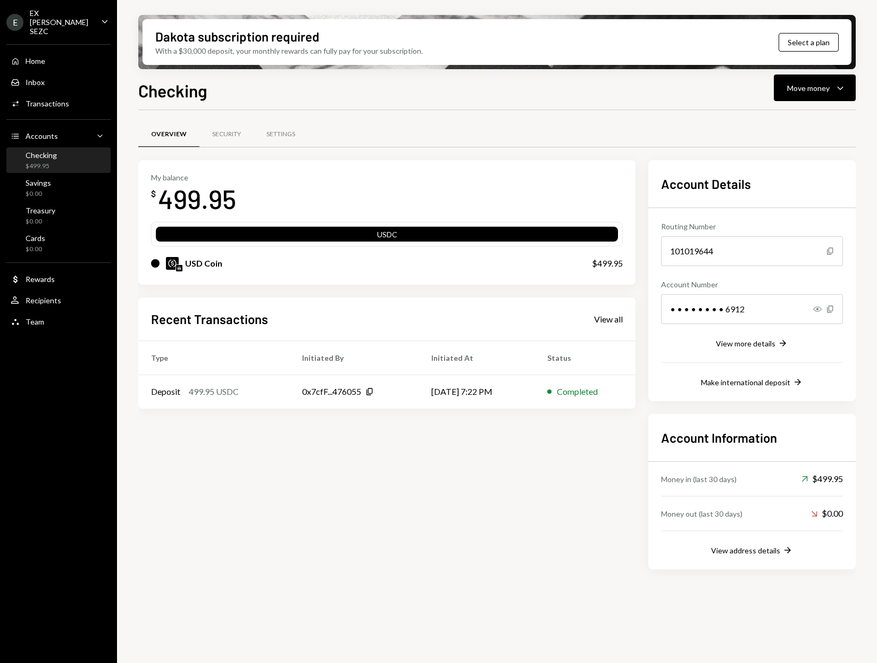
click at [850, 28] on div "Dakota subscription required With a $30,000 deposit, your monthly rewards can f…" at bounding box center [497, 42] width 709 height 46
click at [207, 196] on div "499.95" at bounding box center [197, 198] width 78 height 33
click at [225, 192] on div "499.95" at bounding box center [197, 198] width 78 height 33
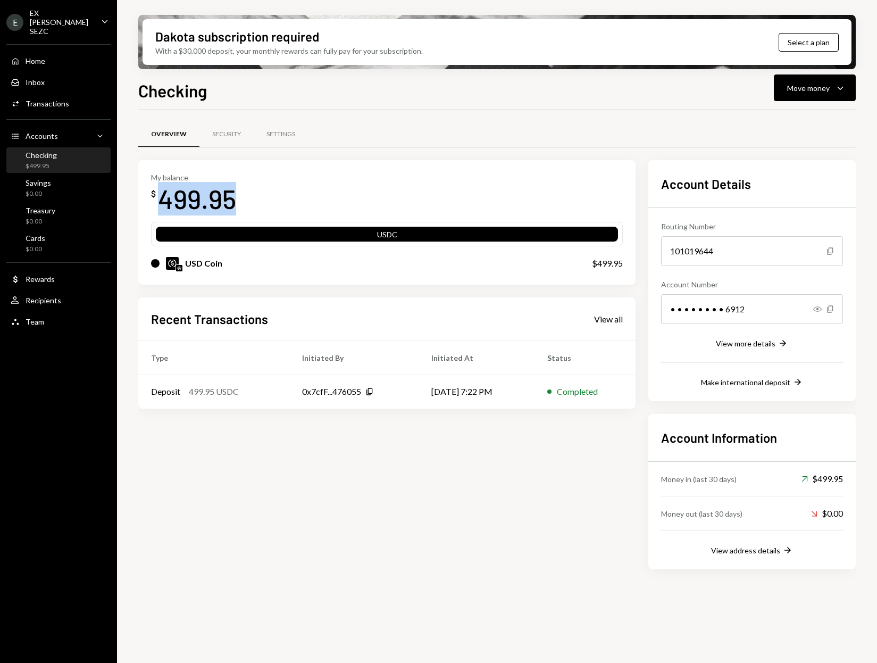
click at [225, 192] on div "499.95" at bounding box center [197, 198] width 78 height 33
click at [194, 198] on div "499.95" at bounding box center [197, 198] width 78 height 33
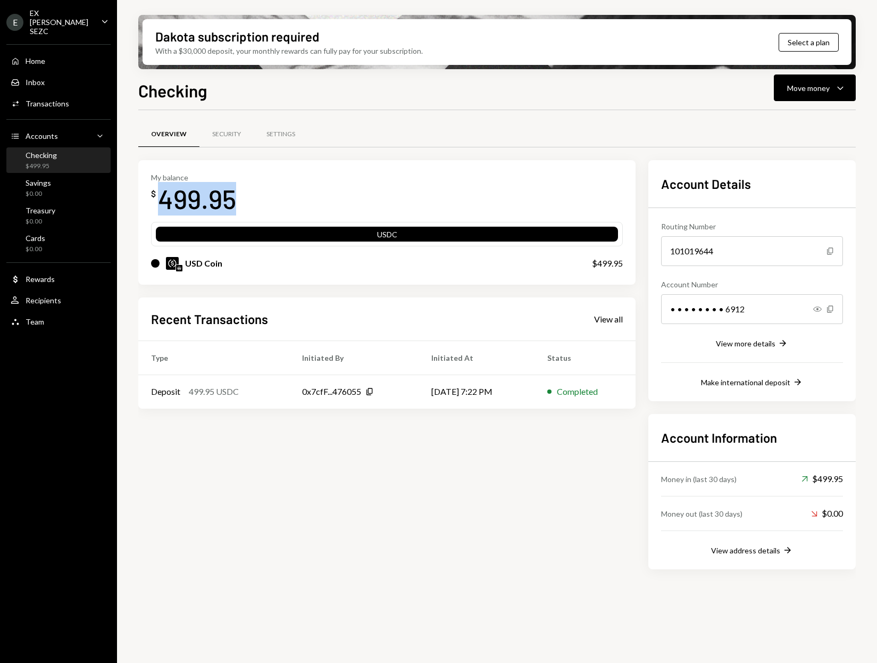
drag, startPoint x: 222, startPoint y: 199, endPoint x: 207, endPoint y: 198, distance: 14.9
click at [221, 199] on div "499.95" at bounding box center [197, 198] width 78 height 33
